Goal: Task Accomplishment & Management: Complete application form

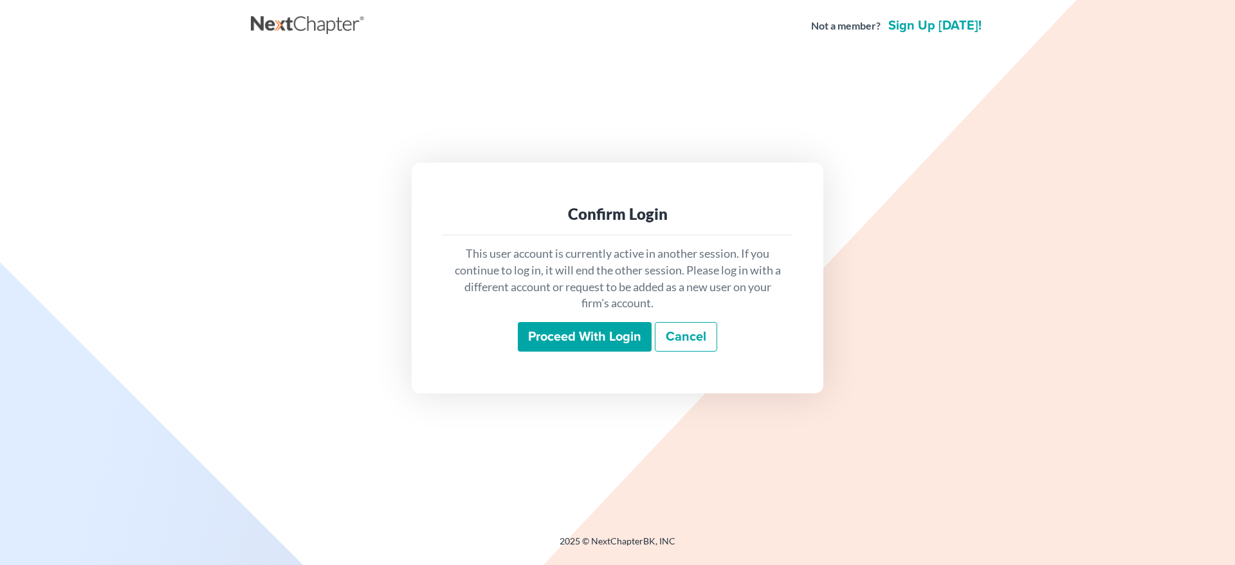
click at [554, 332] on input "Proceed with login" at bounding box center [585, 337] width 134 height 30
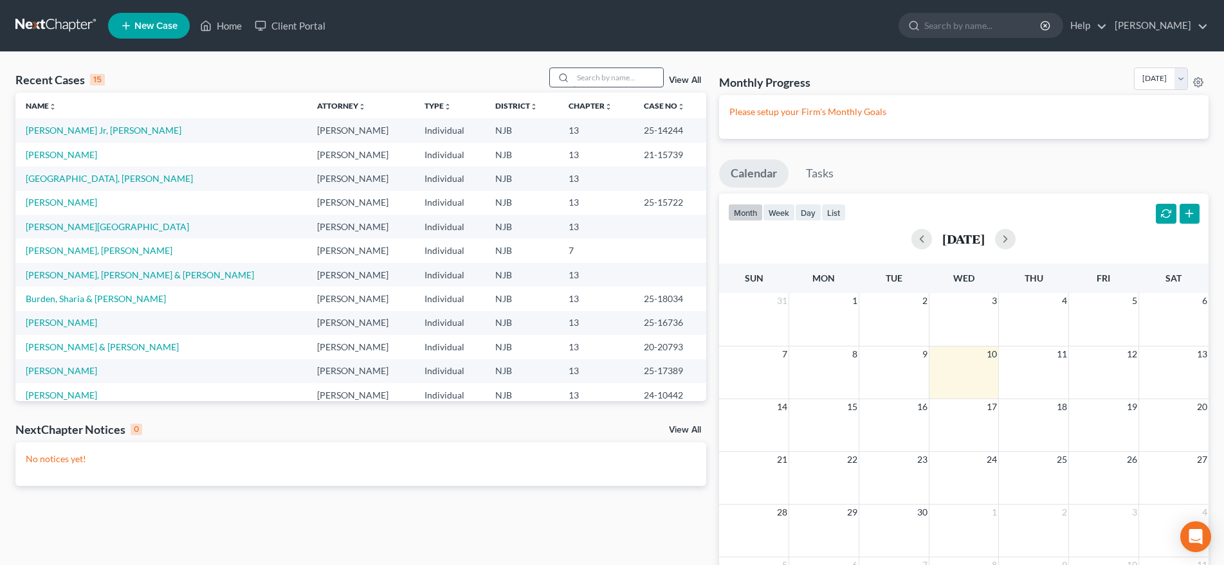
click at [591, 80] on input "search" at bounding box center [618, 77] width 90 height 19
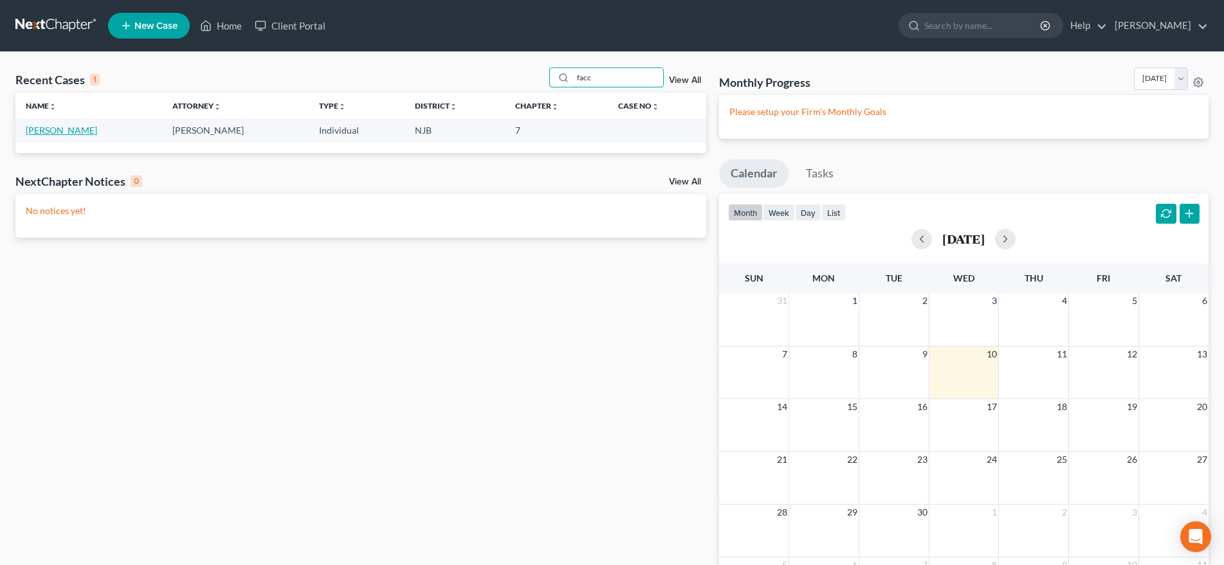
type input "facc"
click at [50, 130] on link "[PERSON_NAME]" at bounding box center [61, 130] width 71 height 11
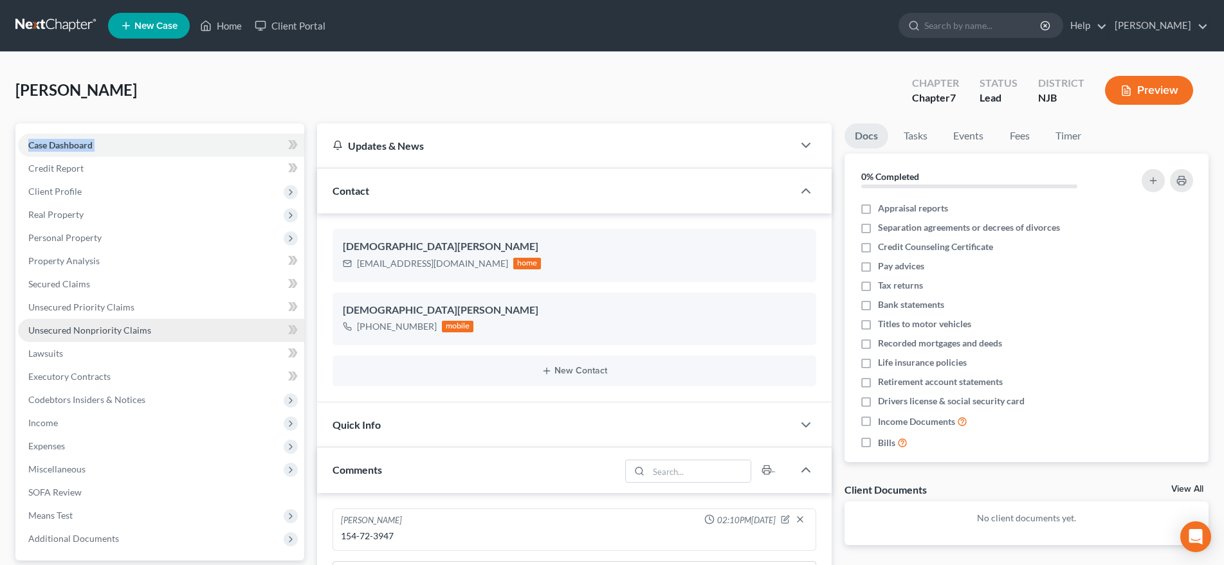
click at [126, 333] on span "Unsecured Nonpriority Claims" at bounding box center [89, 330] width 123 height 11
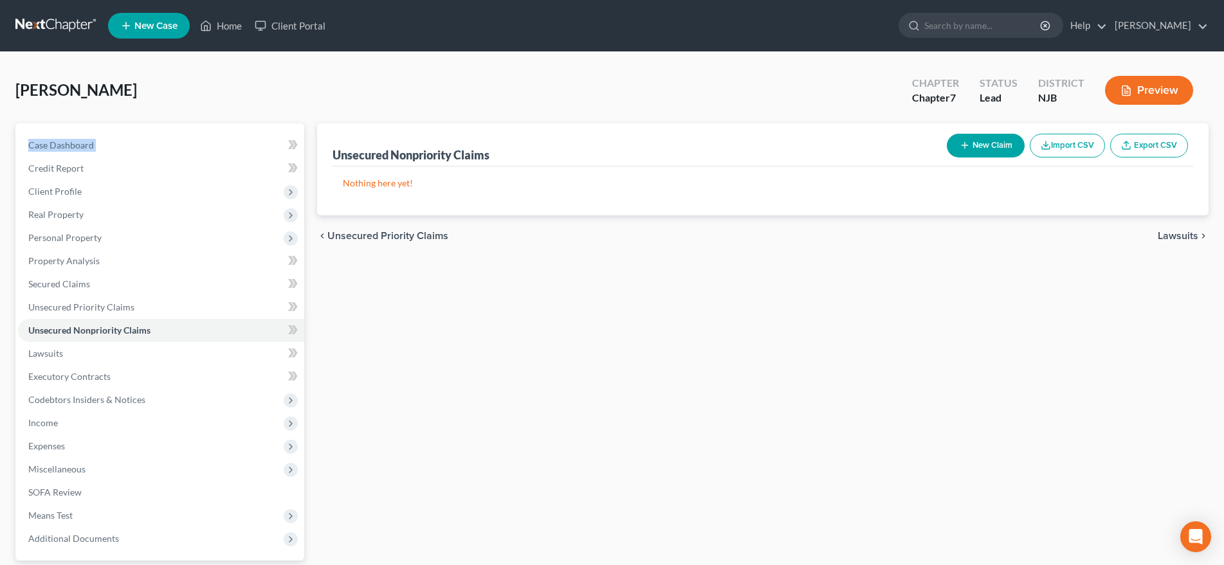
click at [982, 148] on button "New Claim" at bounding box center [986, 146] width 78 height 24
select select "0"
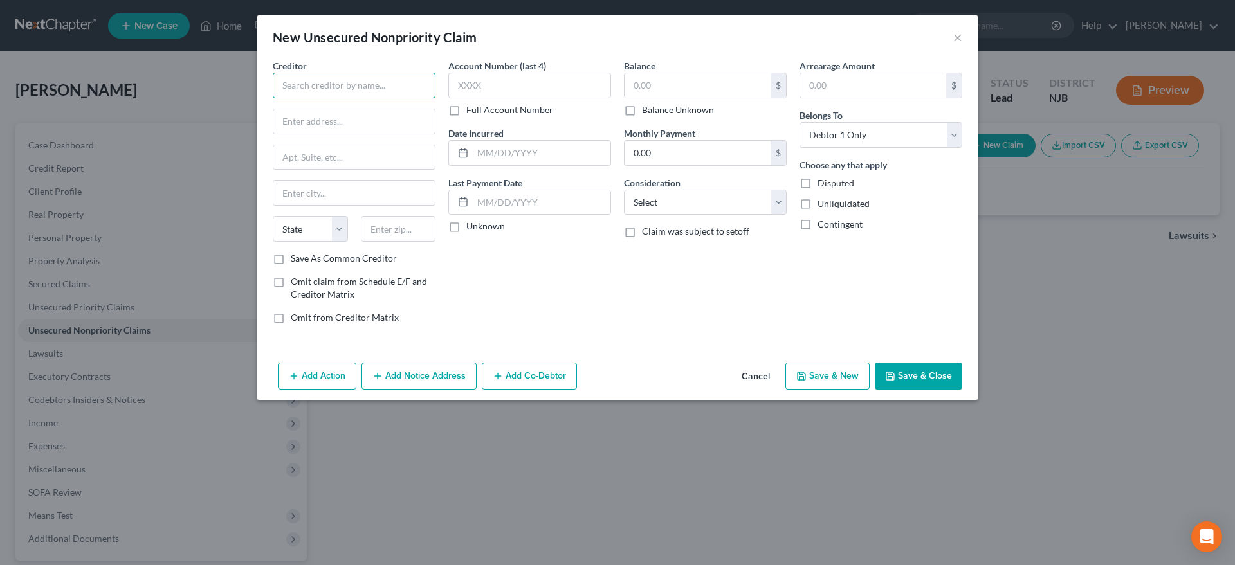
click at [300, 82] on input "text" at bounding box center [354, 86] width 163 height 26
type input "One Main Financial"
type input "[STREET_ADDRESS]"
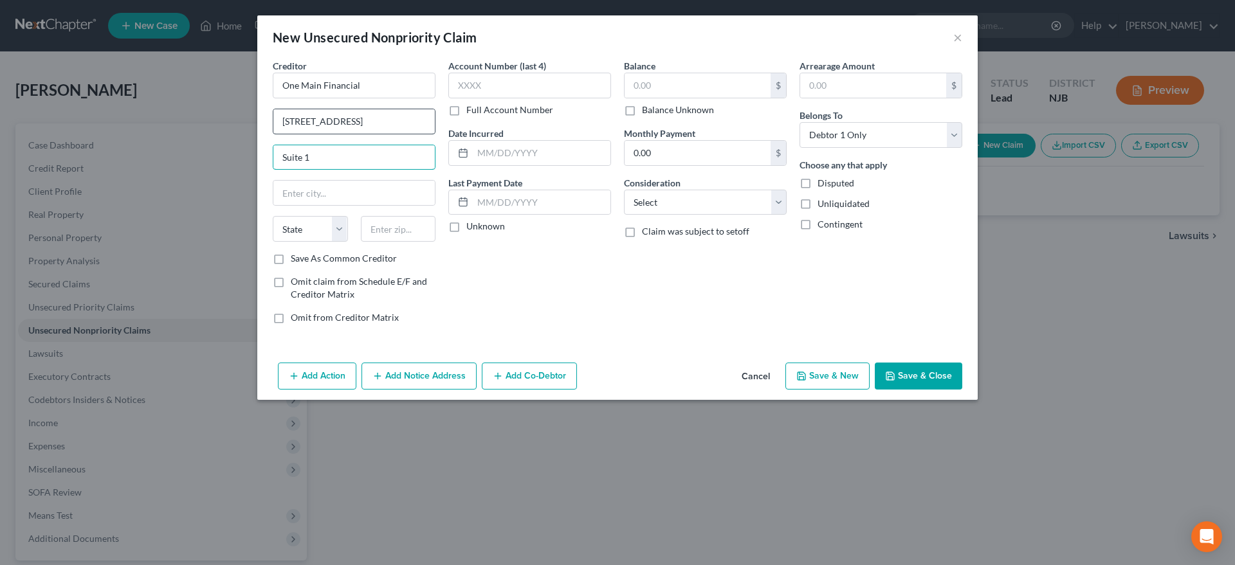
type input "Suite 1"
type input "08070"
click at [576, 282] on div "Account Number (last 4) Full Account Number Date Incurred Last Payment Date Unk…" at bounding box center [530, 196] width 176 height 275
type input "[GEOGRAPHIC_DATA]"
select select "33"
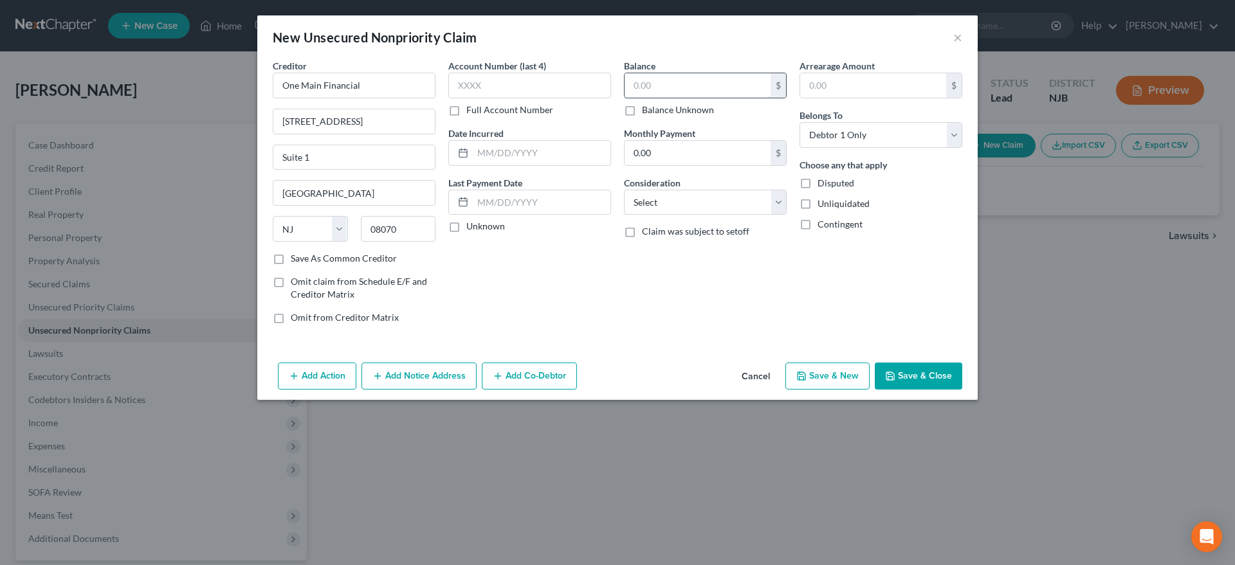
click at [666, 82] on input "text" at bounding box center [698, 85] width 146 height 24
type input "4,052.00"
click at [624, 190] on select "Select Cable / Satellite Services Collection Agency Credit Card Debt Debt Couns…" at bounding box center [705, 203] width 163 height 26
select select "14"
click option "Other" at bounding box center [0, 0] width 0 height 0
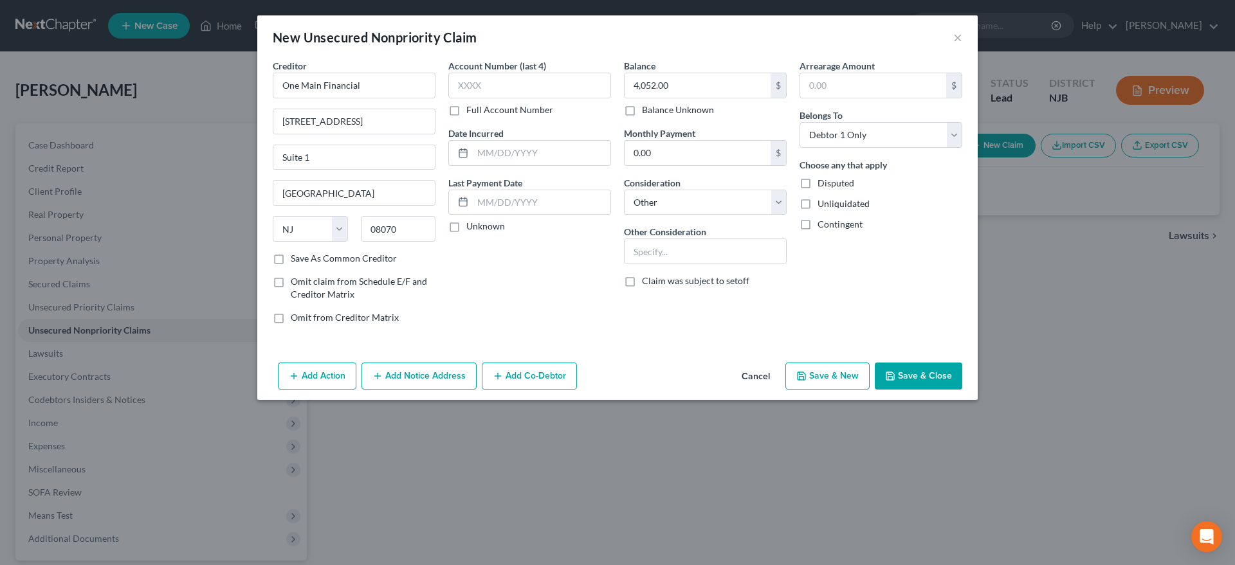
click at [840, 369] on button "Save & New" at bounding box center [828, 376] width 84 height 27
select select "0"
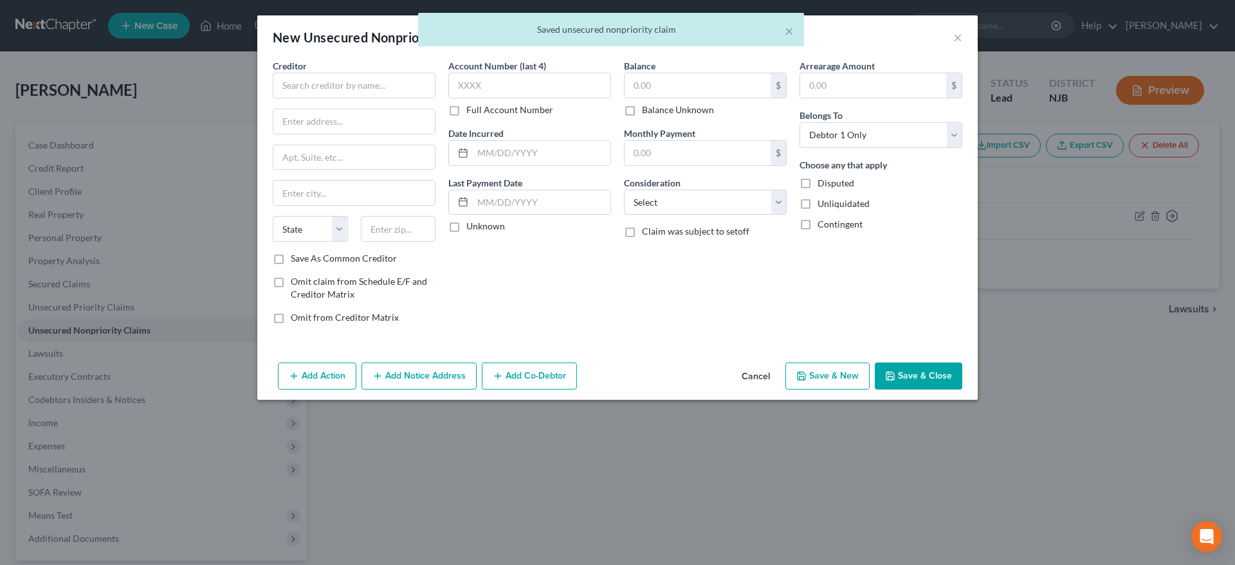
click at [501, 285] on div "Account Number (last 4) Full Account Number Date Incurred Last Payment Date Unk…" at bounding box center [530, 196] width 176 height 275
click at [292, 81] on input "text" at bounding box center [354, 86] width 163 height 26
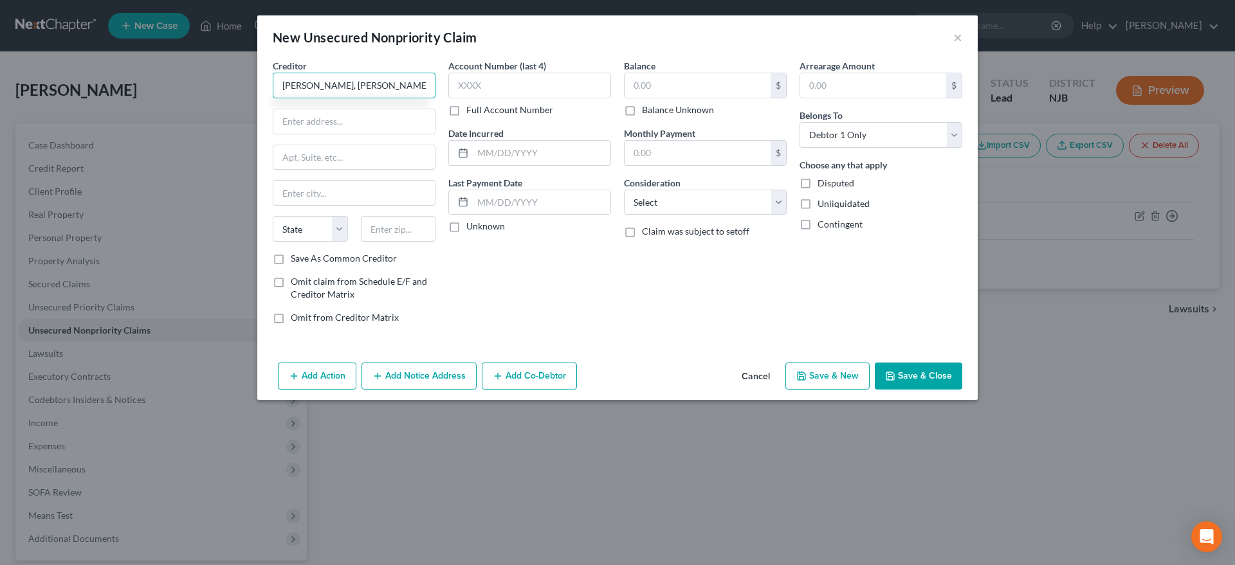
type input "[PERSON_NAME], [PERSON_NAME] & [PERSON_NAME]"
type input "PO Box 987"
type input "08053"
type input "[PERSON_NAME]"
select select "33"
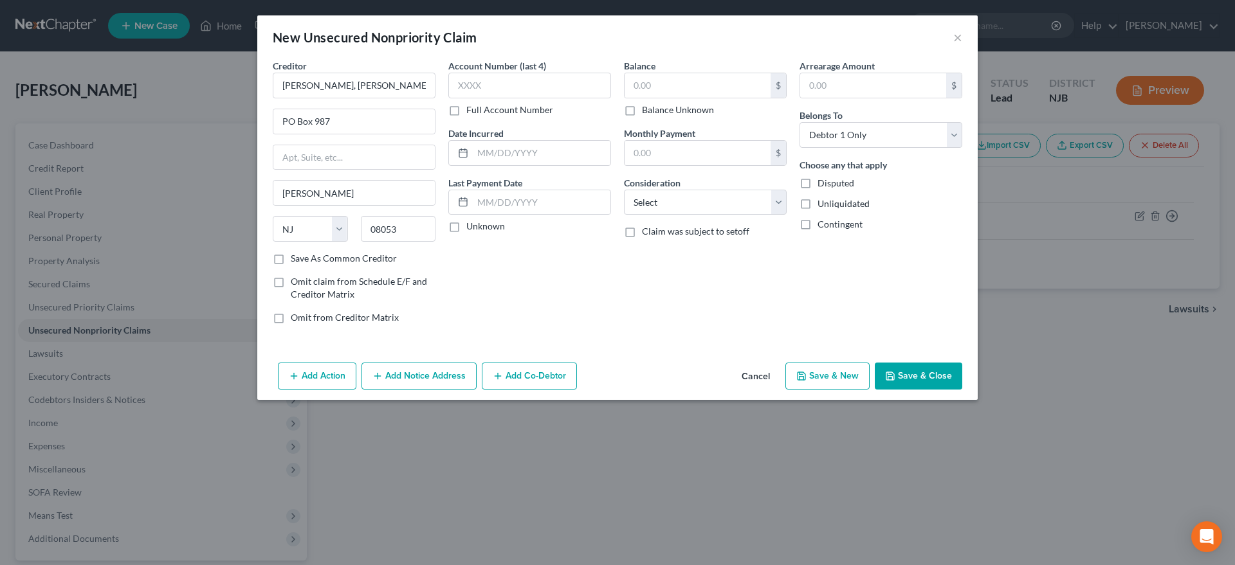
click at [547, 286] on div "Account Number (last 4) Full Account Number Date Incurred Last Payment Date Unk…" at bounding box center [530, 196] width 176 height 275
click at [672, 88] on input "text" at bounding box center [698, 85] width 146 height 24
type input "8,861.00"
click at [624, 190] on select "Select Cable / Satellite Services Collection Agency Credit Card Debt Debt Couns…" at bounding box center [705, 203] width 163 height 26
select select "14"
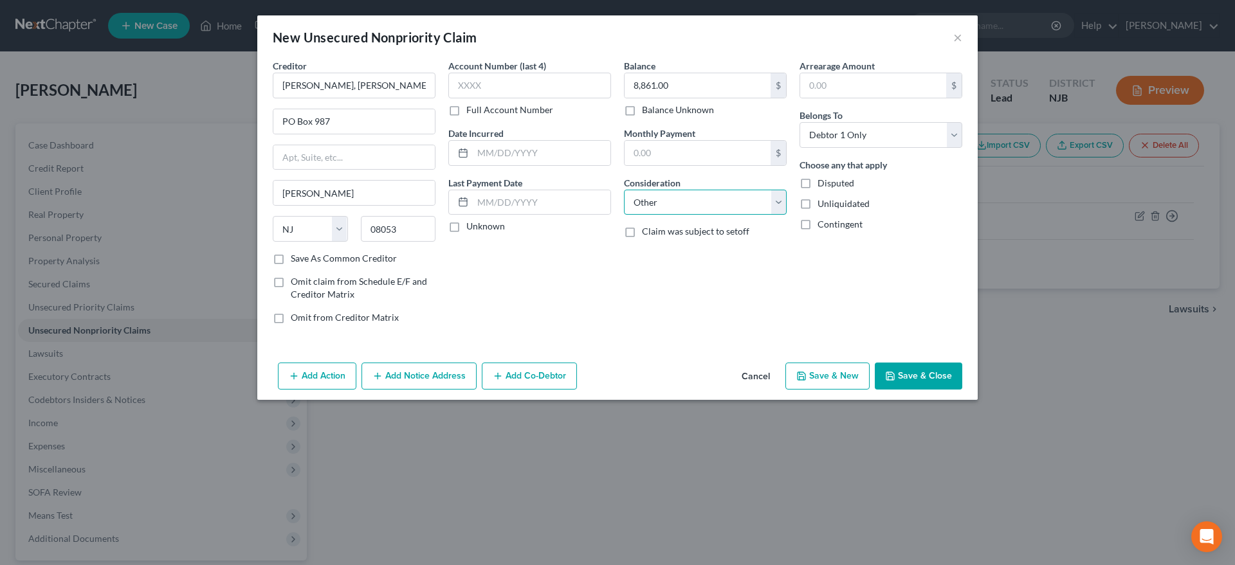
click option "Other" at bounding box center [0, 0] width 0 height 0
click at [662, 255] on input "text" at bounding box center [705, 251] width 161 height 24
type input "Capital One"
click at [816, 376] on button "Save & New" at bounding box center [828, 376] width 84 height 27
type input "0.00"
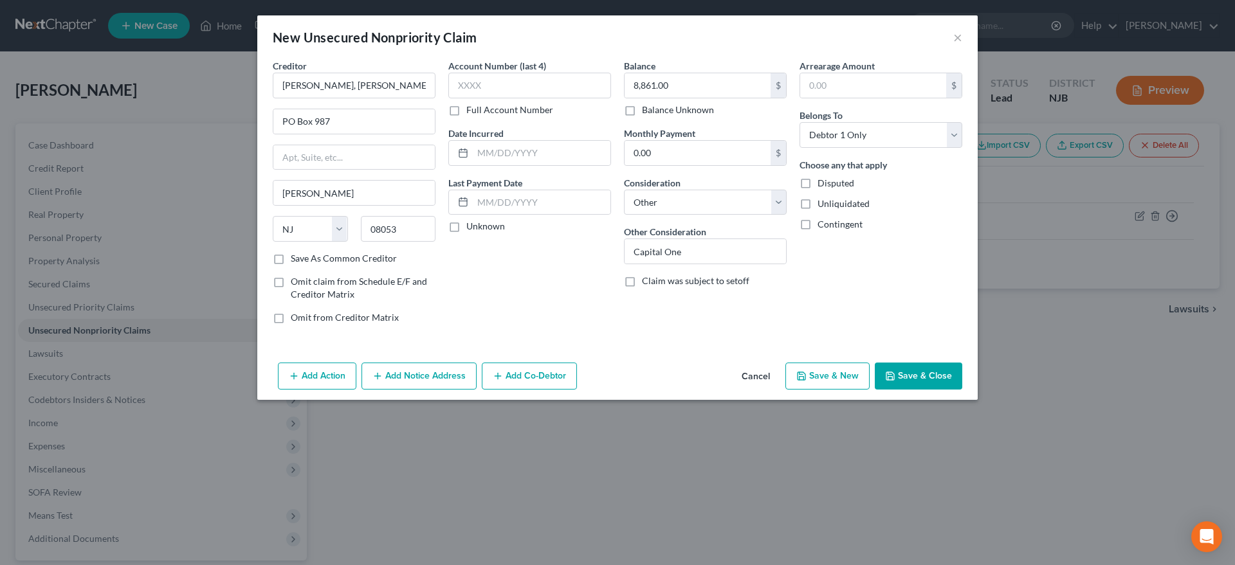
select select "0"
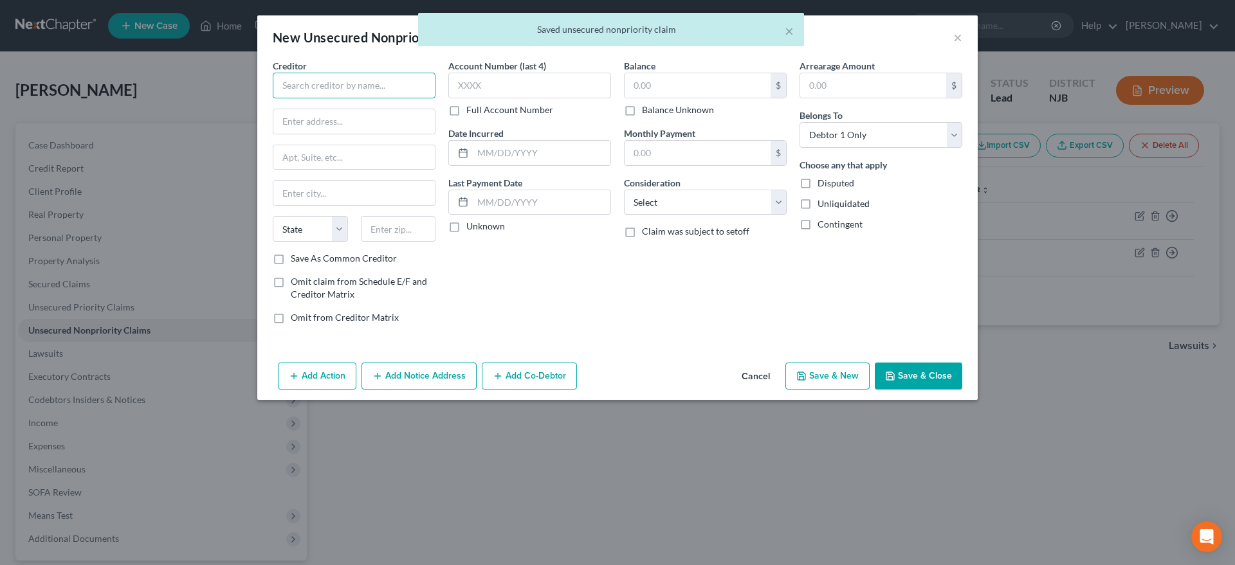
click at [297, 87] on input "text" at bounding box center [354, 86] width 163 height 26
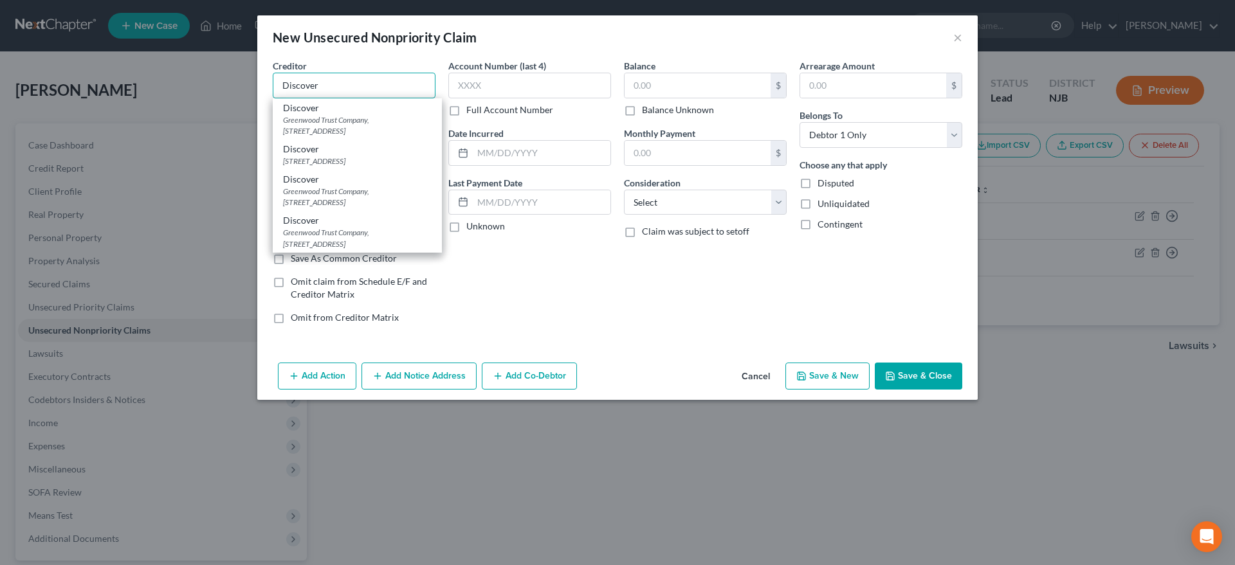
type input "Discover"
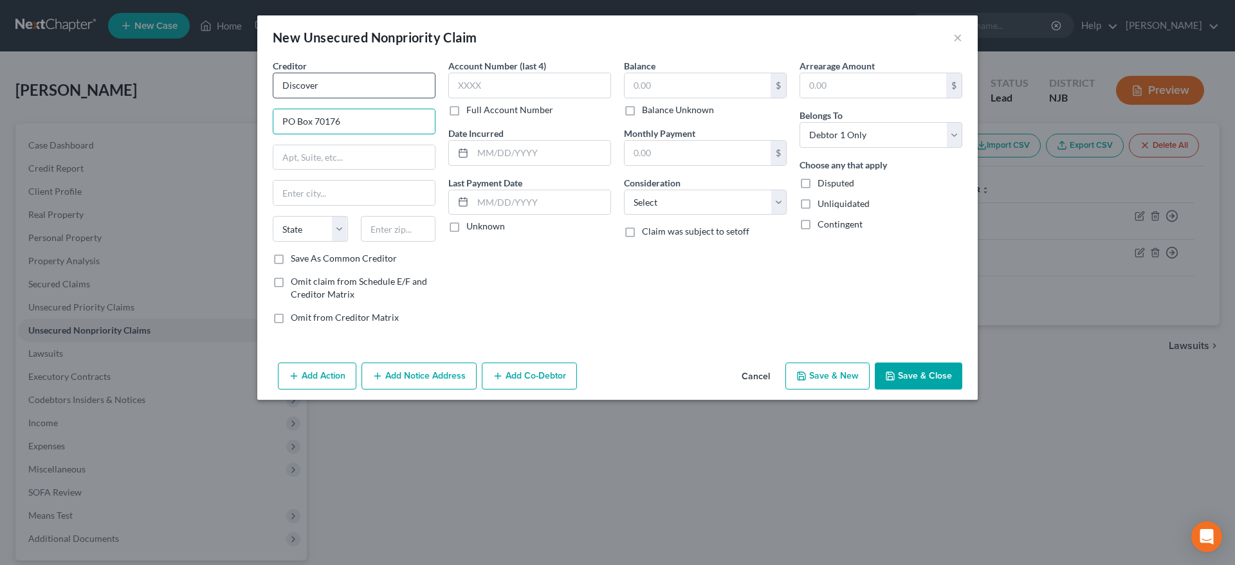
type input "PO Box 70176"
type input "19176"
click at [542, 277] on div "Account Number (last 4) Full Account Number Date Incurred Last Payment Date Unk…" at bounding box center [530, 196] width 176 height 275
click at [466, 276] on div "Account Number (last 4) Full Account Number Date Incurred Last Payment Date Unk…" at bounding box center [530, 196] width 176 height 275
click at [273, 216] on select "State [US_STATE] AK AR AZ CA CO CT DE DC [GEOGRAPHIC_DATA] [GEOGRAPHIC_DATA] GU…" at bounding box center [310, 229] width 75 height 26
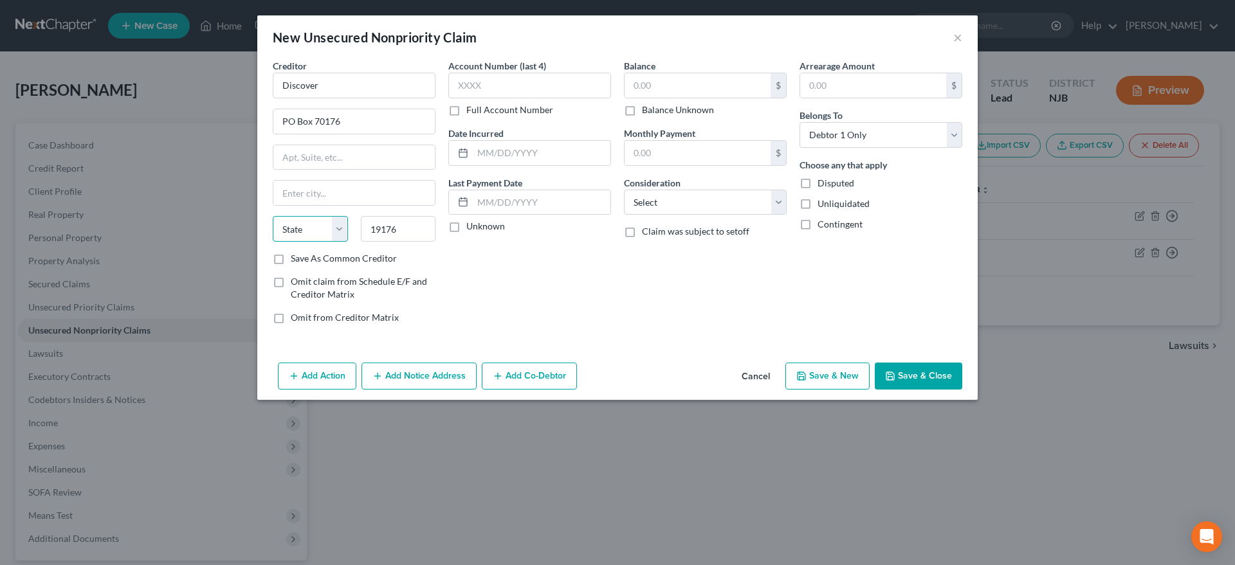
select select "39"
click option "PA" at bounding box center [0, 0] width 0 height 0
click at [303, 185] on input "text" at bounding box center [353, 193] width 161 height 24
type input "[GEOGRAPHIC_DATA]"
click at [669, 91] on input "text" at bounding box center [698, 85] width 146 height 24
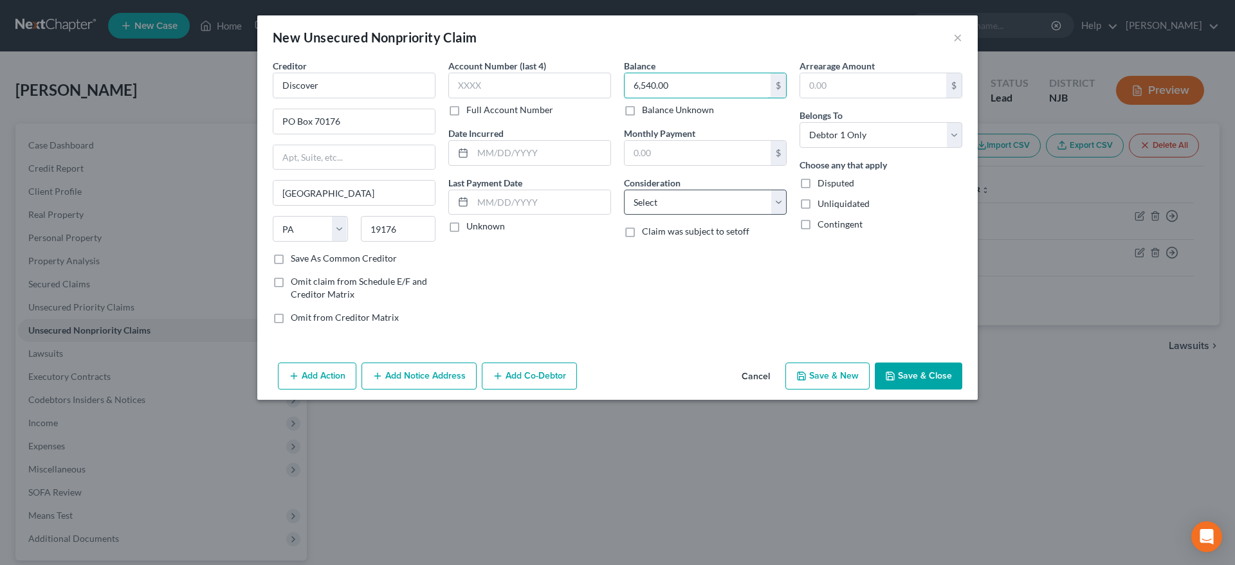
type input "6,540.00"
click at [624, 190] on select "Select Cable / Satellite Services Collection Agency Credit Card Debt Debt Couns…" at bounding box center [705, 203] width 163 height 26
select select "2"
click option "Credit Card Debt" at bounding box center [0, 0] width 0 height 0
click at [813, 378] on button "Save & New" at bounding box center [828, 376] width 84 height 27
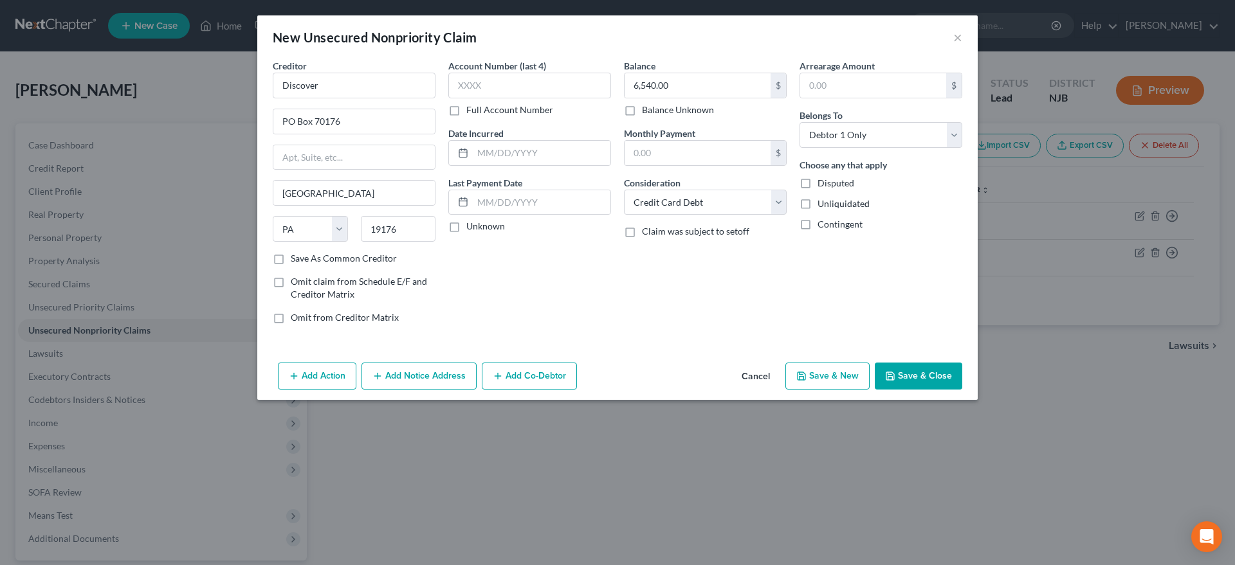
type input "0.00"
select select "0"
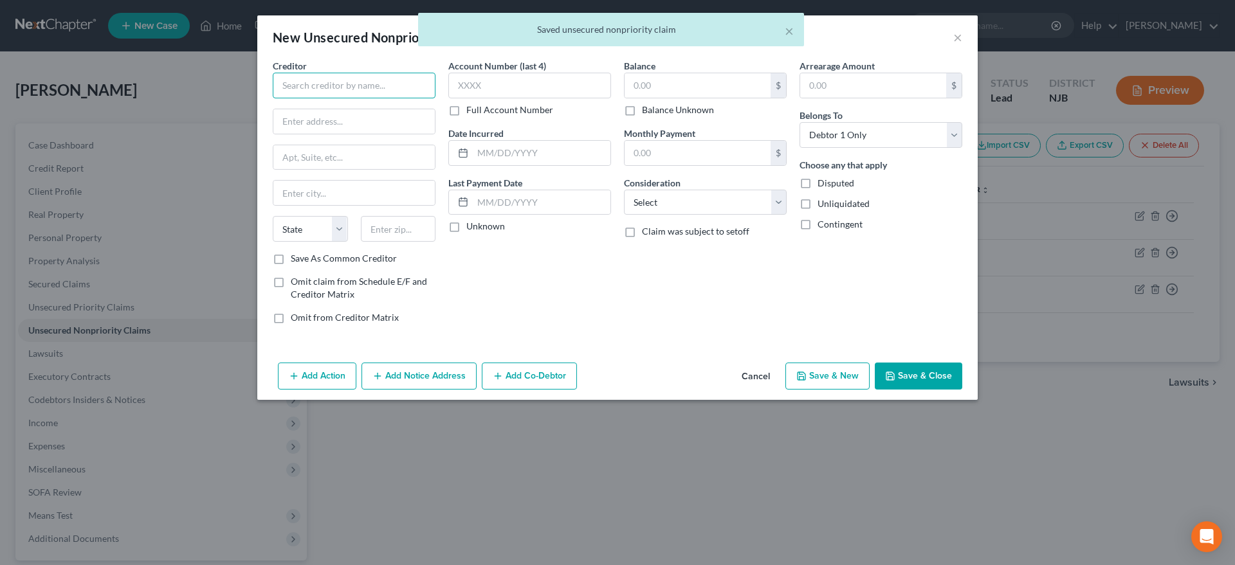
click at [315, 90] on input "text" at bounding box center [354, 86] width 163 height 26
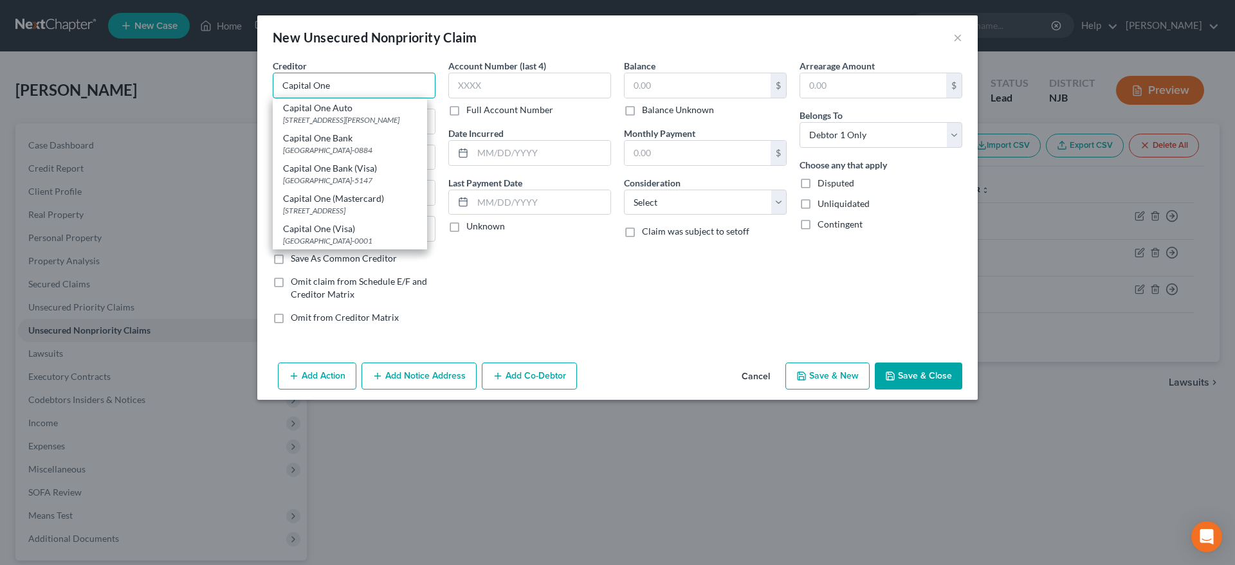
type input "Capital One"
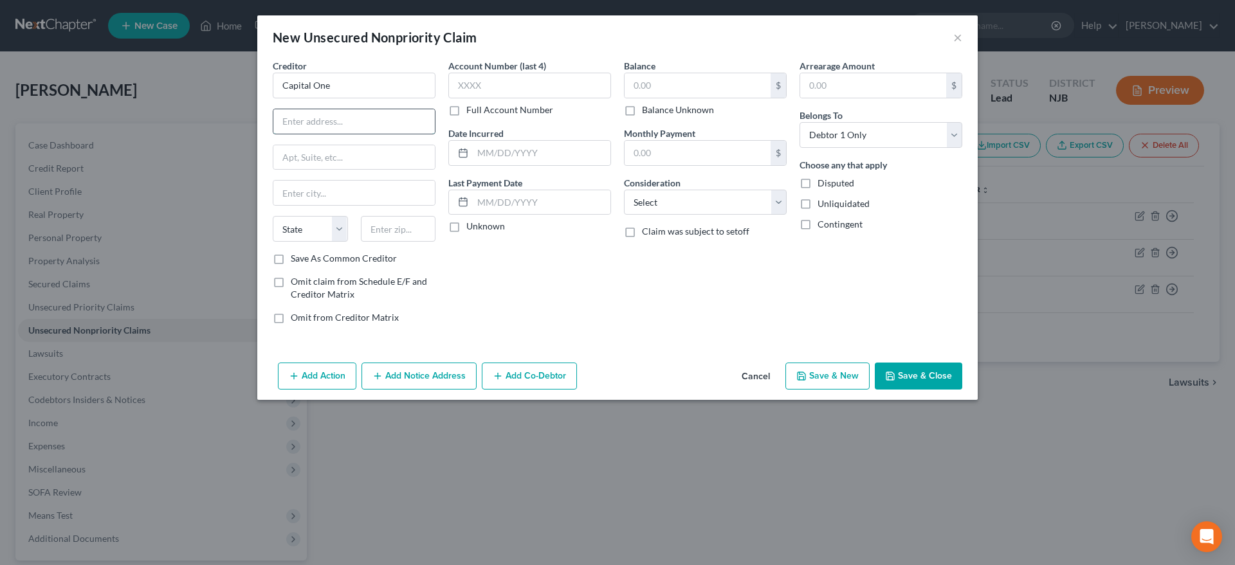
click at [320, 121] on input "text" at bounding box center [353, 121] width 161 height 24
type input "PO Box 981600"
type input "02298"
click at [538, 286] on div "Account Number (last 4) Full Account Number Date Incurred Last Payment Date Unk…" at bounding box center [530, 196] width 176 height 275
click at [273, 216] on select "State [US_STATE] AK AR AZ CA CO CT DE DC [GEOGRAPHIC_DATA] [GEOGRAPHIC_DATA] GU…" at bounding box center [310, 229] width 75 height 26
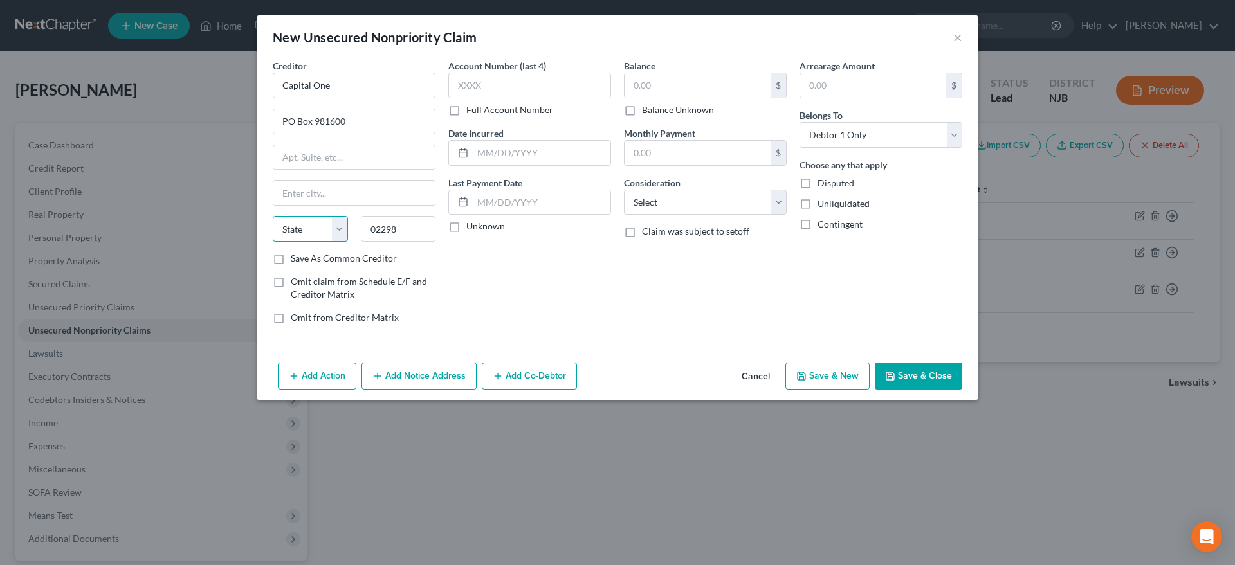
select select "22"
click option "MA" at bounding box center [0, 0] width 0 height 0
click at [303, 195] on input "text" at bounding box center [353, 193] width 161 height 24
type input "[GEOGRAPHIC_DATA]"
click at [660, 80] on input "text" at bounding box center [698, 85] width 146 height 24
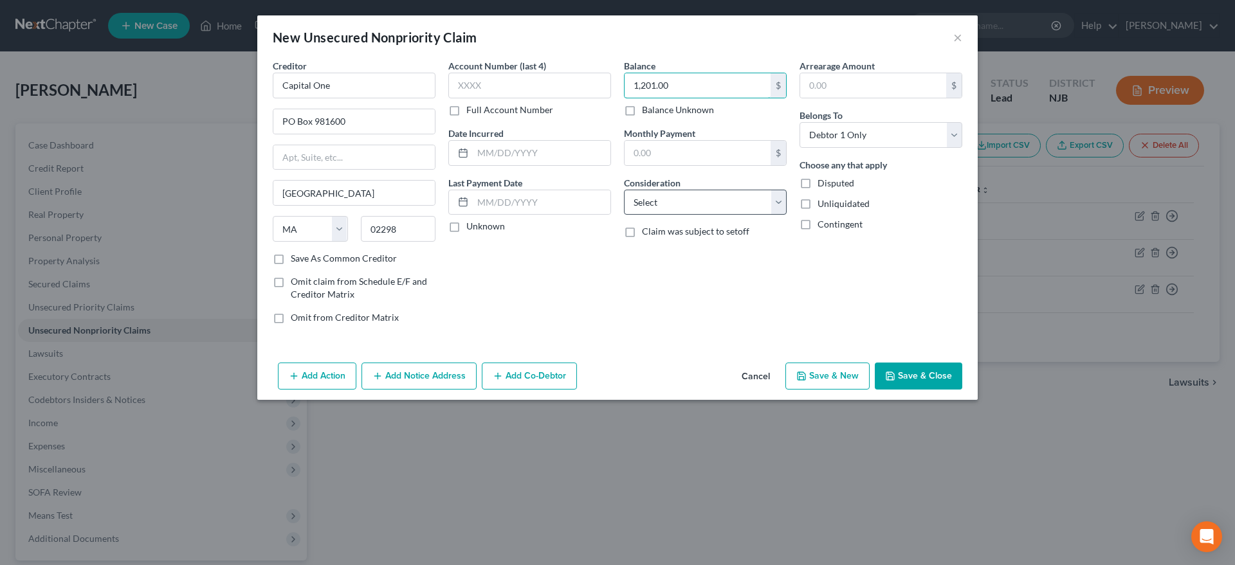
type input "1,201.00"
click at [624, 190] on select "Select Cable / Satellite Services Collection Agency Credit Card Debt Debt Couns…" at bounding box center [705, 203] width 163 height 26
select select "2"
click option "Credit Card Debt" at bounding box center [0, 0] width 0 height 0
click at [812, 380] on button "Save & New" at bounding box center [828, 376] width 84 height 27
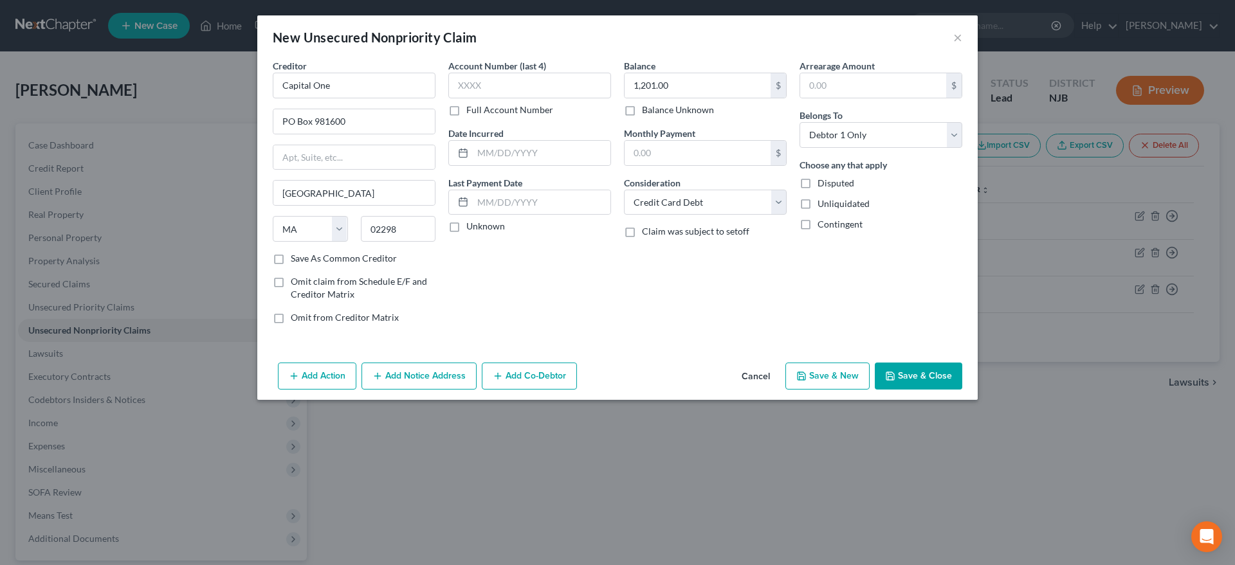
select select "0"
